Goal: Information Seeking & Learning: Check status

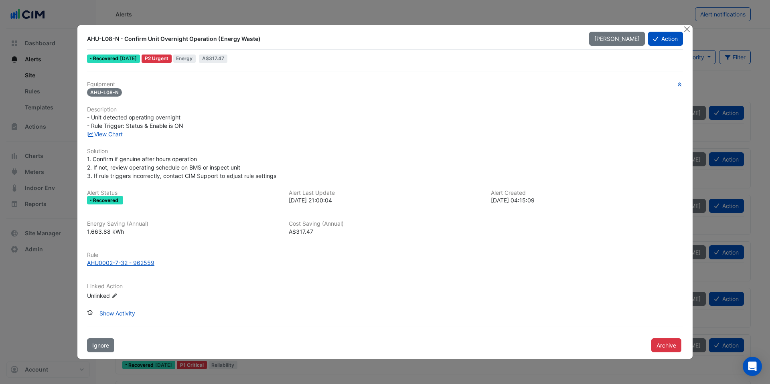
click at [223, 56] on span "A$317.47" at bounding box center [213, 58] width 22 height 6
click at [222, 60] on span "A$317.47" at bounding box center [213, 58] width 22 height 6
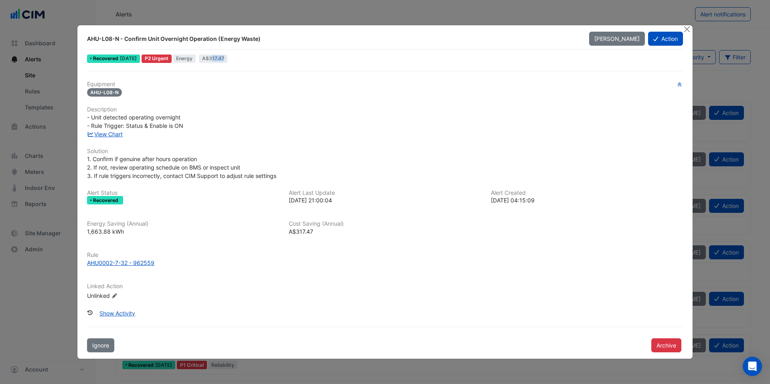
click at [222, 60] on span "A$317.47" at bounding box center [213, 58] width 22 height 6
click at [690, 30] on button "Close" at bounding box center [687, 29] width 8 height 8
